Goal: Task Accomplishment & Management: Use online tool/utility

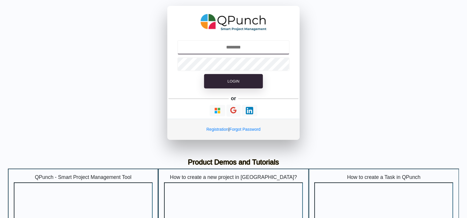
click at [233, 46] on input "text" at bounding box center [233, 47] width 113 height 14
type input "**********"
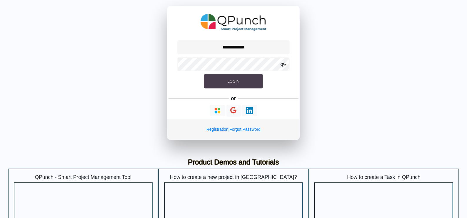
click at [221, 81] on button "Login" at bounding box center [233, 81] width 59 height 15
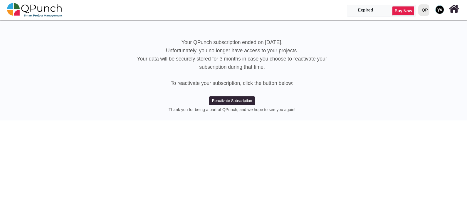
click at [439, 9] on img at bounding box center [440, 9] width 9 height 9
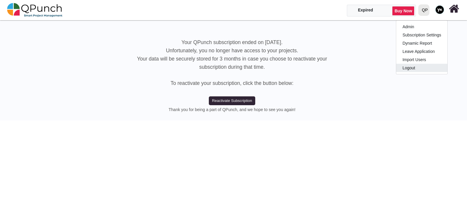
click at [412, 64] on link "Logout" at bounding box center [421, 68] width 51 height 8
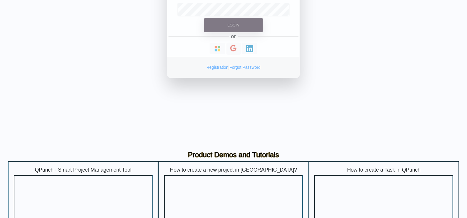
click at [234, 46] on input "text" at bounding box center [233, 47] width 113 height 14
type input "**********"
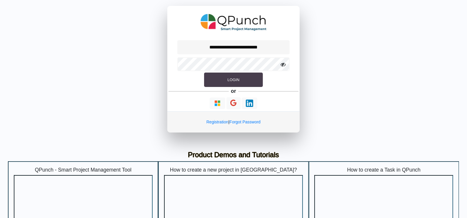
click at [230, 81] on span "Login" at bounding box center [233, 80] width 12 height 4
select select "**********"
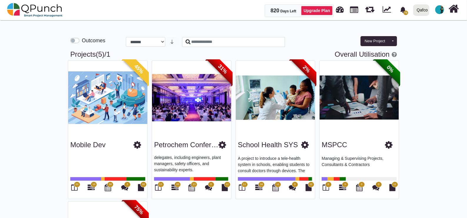
click at [82, 42] on label "Outcomes" at bounding box center [94, 41] width 24 height 8
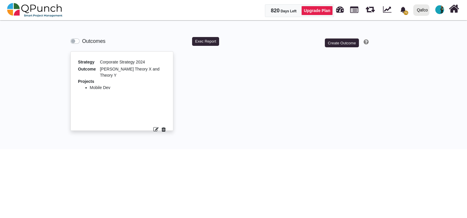
click at [202, 35] on div "Outcomes Exec Report Create Outcome" at bounding box center [233, 38] width 335 height 27
click at [202, 45] on button "Exec Report" at bounding box center [205, 41] width 27 height 9
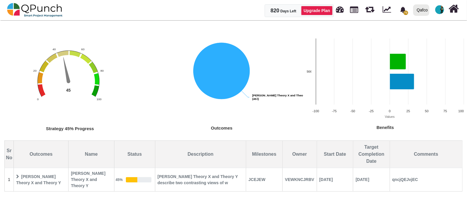
scroll to position [88, 0]
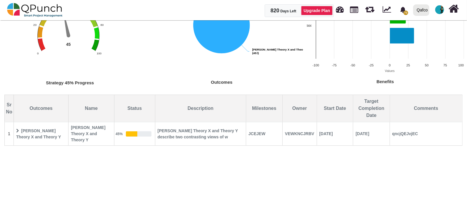
click at [41, 128] on span "[PERSON_NAME] Theory X and Theory Y" at bounding box center [41, 134] width 54 height 16
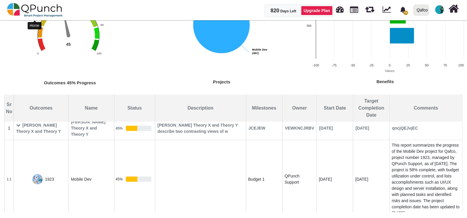
click at [35, 6] on img at bounding box center [35, 10] width 56 height 18
select select "**********"
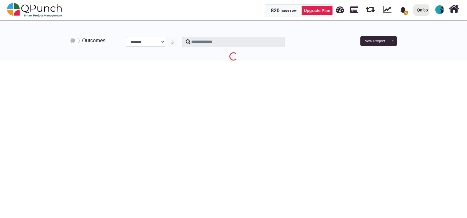
click at [82, 41] on label "Outcomes" at bounding box center [94, 41] width 24 height 8
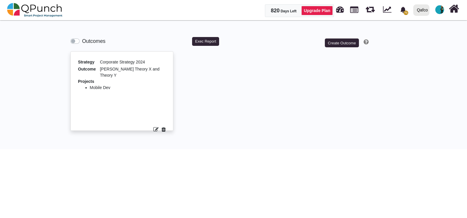
click at [163, 127] on icon at bounding box center [164, 129] width 4 height 5
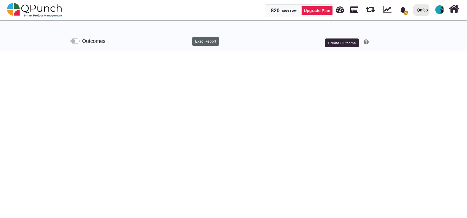
click at [203, 43] on button "Exec Report" at bounding box center [205, 41] width 27 height 9
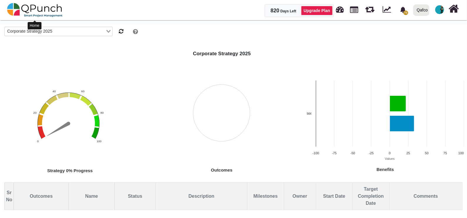
click at [40, 9] on img at bounding box center [35, 10] width 56 height 18
select select "**********"
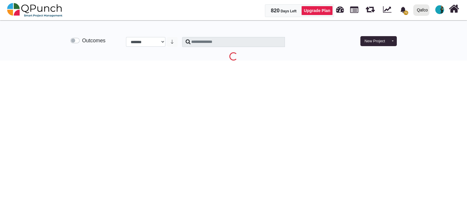
click at [82, 41] on label "Outcomes" at bounding box center [94, 41] width 24 height 8
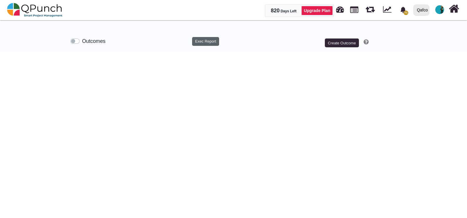
click at [205, 45] on button "Exec Report" at bounding box center [205, 41] width 27 height 9
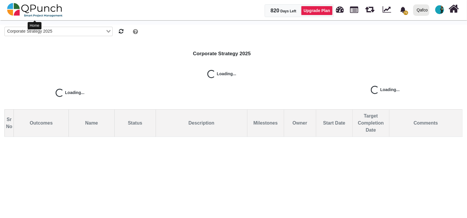
click at [37, 10] on img at bounding box center [35, 10] width 56 height 18
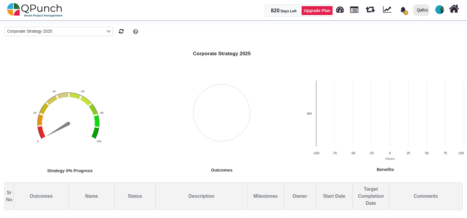
select select "**********"
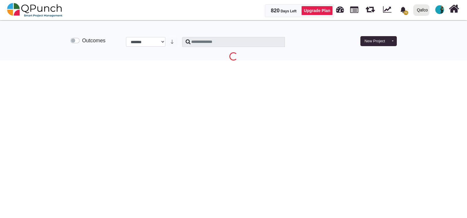
click at [82, 40] on label "Outcomes" at bounding box center [94, 41] width 24 height 8
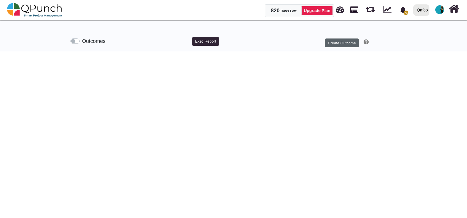
click at [329, 44] on button "Create Outcome" at bounding box center [342, 43] width 34 height 9
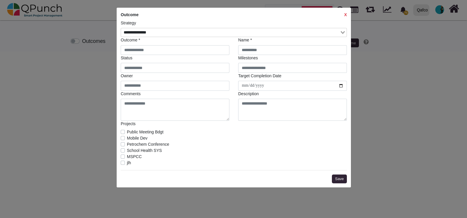
click at [344, 15] on strong "X" at bounding box center [345, 14] width 3 height 5
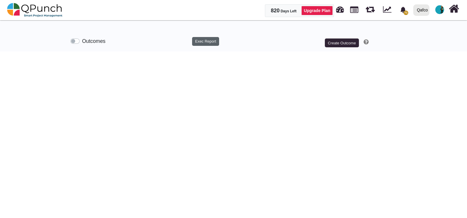
click at [201, 41] on button "Exec Report" at bounding box center [205, 41] width 27 height 9
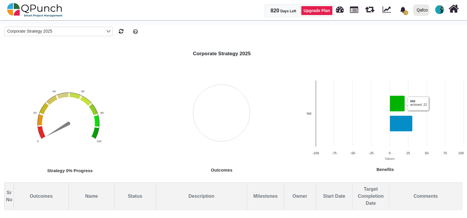
click at [396, 113] on rect "Interactive chart" at bounding box center [384, 127] width 163 height 98
click at [395, 118] on icon "bbt, 33. Expected." at bounding box center [402, 124] width 24 height 16
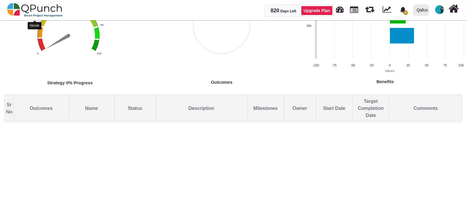
click at [24, 9] on img at bounding box center [35, 10] width 56 height 18
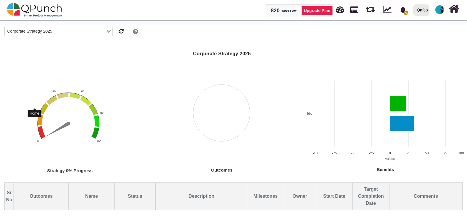
select select "**********"
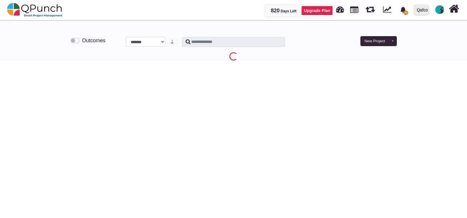
click at [82, 41] on label "Outcomes" at bounding box center [94, 41] width 24 height 8
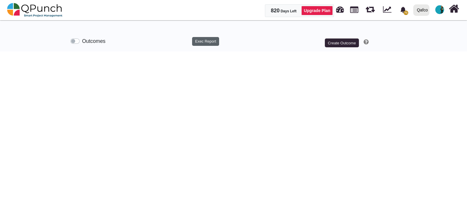
click at [199, 45] on button "Exec Report" at bounding box center [205, 41] width 27 height 9
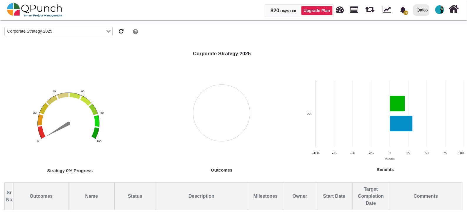
select select "**********"
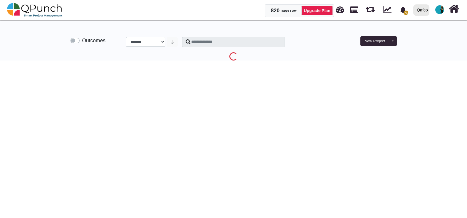
drag, startPoint x: 67, startPoint y: 38, endPoint x: 79, endPoint y: 43, distance: 12.8
click at [79, 43] on div "Outcomes" at bounding box center [94, 40] width 56 height 19
click at [79, 43] on div "Outcomes" at bounding box center [88, 41] width 35 height 8
click at [82, 40] on label "Outcomes" at bounding box center [94, 41] width 24 height 8
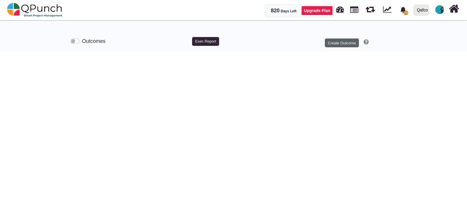
click at [328, 42] on button "Create Outcome" at bounding box center [342, 43] width 34 height 9
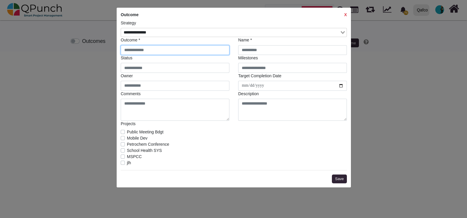
click at [171, 52] on input "text" at bounding box center [175, 50] width 109 height 10
type input "*"
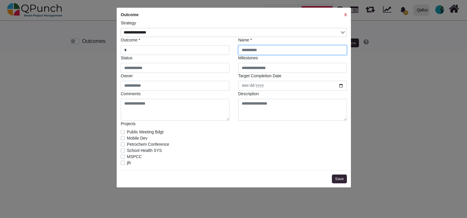
click at [253, 49] on input "text" at bounding box center [292, 50] width 109 height 10
type input "*"
click at [123, 126] on legend "Projects" at bounding box center [234, 125] width 226 height 8
click at [121, 130] on div "Public Meeting Bdgt" at bounding box center [234, 132] width 226 height 6
click at [127, 137] on label "Mobile Dev" at bounding box center [137, 138] width 21 height 6
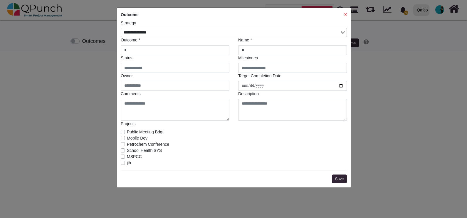
click at [127, 131] on label "Public Meeting Bdgt" at bounding box center [145, 132] width 37 height 6
drag, startPoint x: 122, startPoint y: 145, endPoint x: 122, endPoint y: 150, distance: 5.0
click at [122, 146] on div "Petrochem Conference" at bounding box center [234, 144] width 226 height 6
click at [127, 151] on label "School Health SYS" at bounding box center [144, 151] width 35 height 6
click at [127, 144] on label "Petrochem Conference" at bounding box center [148, 144] width 42 height 6
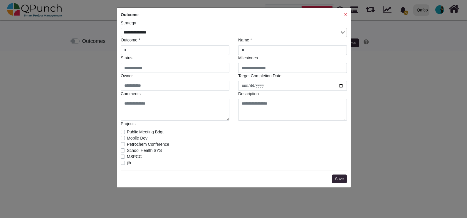
drag, startPoint x: 123, startPoint y: 156, endPoint x: 121, endPoint y: 164, distance: 7.6
click at [127, 156] on label "MSPCC" at bounding box center [134, 157] width 15 height 6
click at [127, 164] on label "jlh" at bounding box center [129, 163] width 4 height 6
drag, startPoint x: 342, startPoint y: 179, endPoint x: 214, endPoint y: 32, distance: 194.7
click at [214, 32] on div "Outcome X Strategy Loading... Outcome * * Name * * Status Milestones Owner Targ…" at bounding box center [234, 98] width 235 height 180
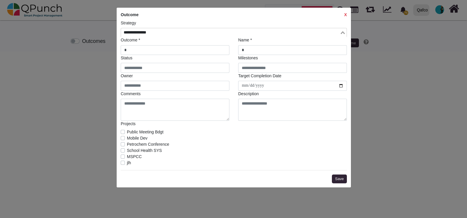
click at [213, 33] on input "Search for option" at bounding box center [231, 32] width 218 height 6
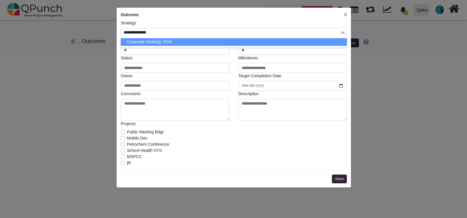
click at [203, 47] on ul "Corporate Strategy 2024" at bounding box center [234, 42] width 226 height 11
click at [206, 42] on li "Corporate Strategy 2024" at bounding box center [234, 42] width 226 height 8
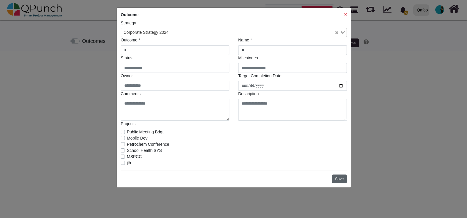
click at [341, 176] on button "Save" at bounding box center [339, 179] width 15 height 9
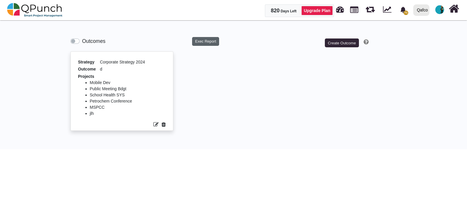
click at [200, 39] on button "Exec Report" at bounding box center [205, 41] width 27 height 9
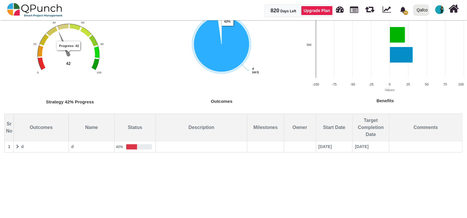
scroll to position [88, 0]
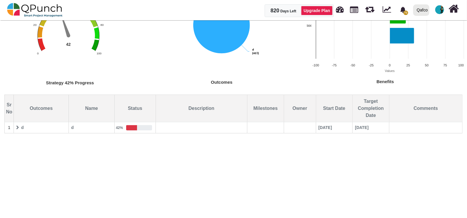
click at [43, 123] on span "d" at bounding box center [41, 128] width 54 height 10
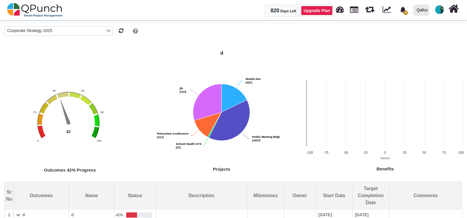
scroll to position [0, 0]
